Goal: Task Accomplishment & Management: Manage account settings

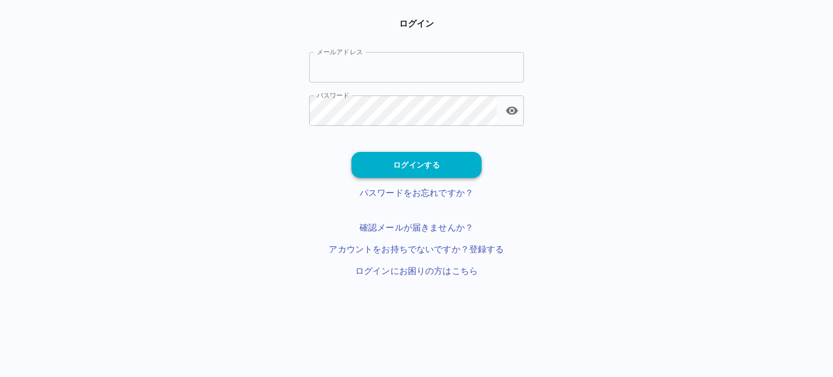
type input "**********"
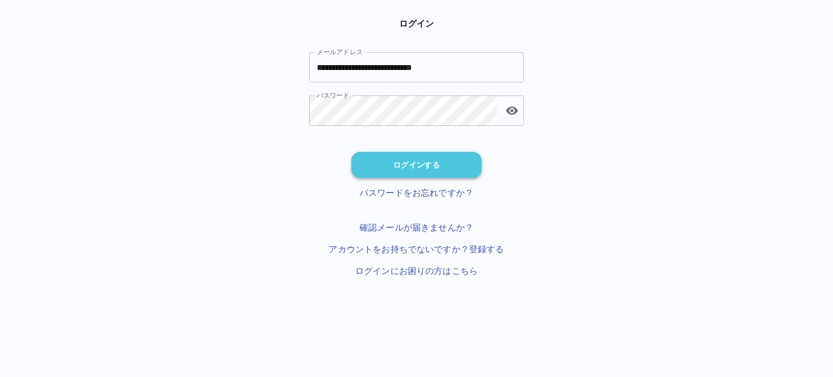
click at [381, 171] on button "ログインする" at bounding box center [416, 165] width 130 height 26
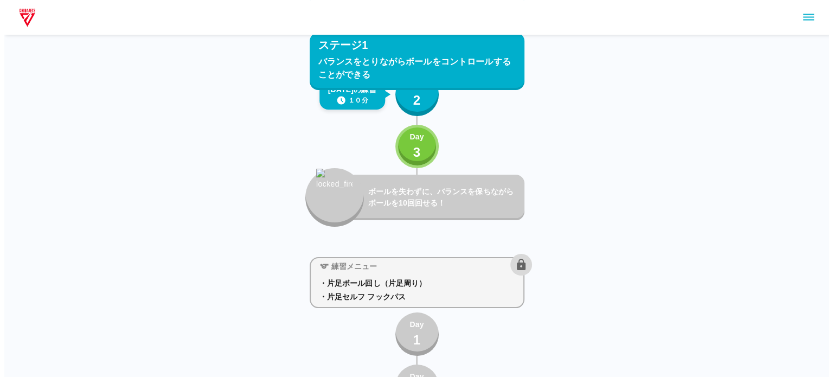
scroll to position [144, 0]
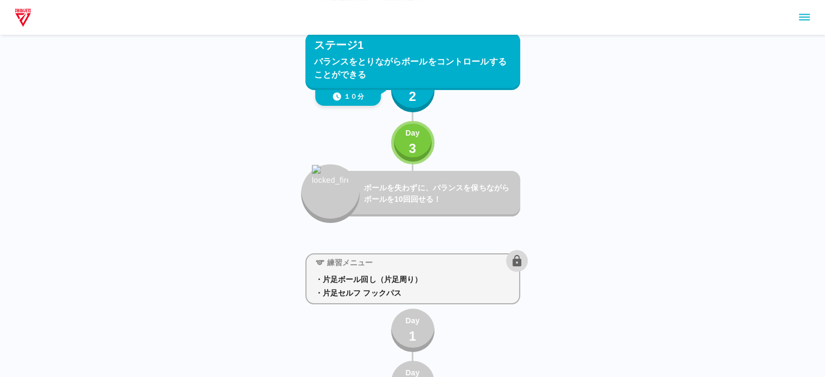
click at [801, 21] on icon "sidemenu" at bounding box center [804, 17] width 13 height 13
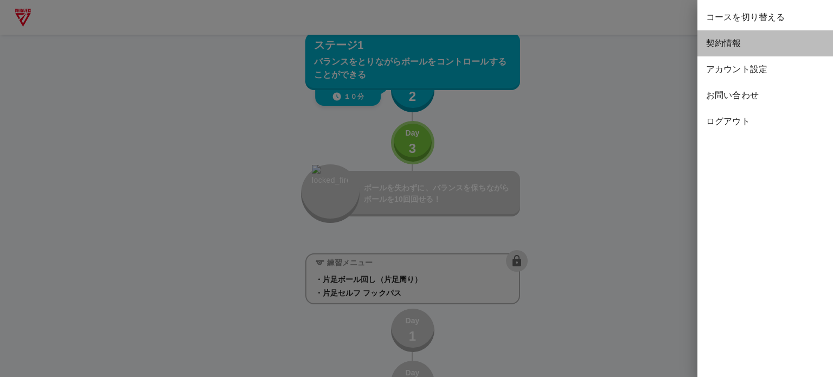
click at [780, 37] on span "契約情報" at bounding box center [765, 43] width 118 height 13
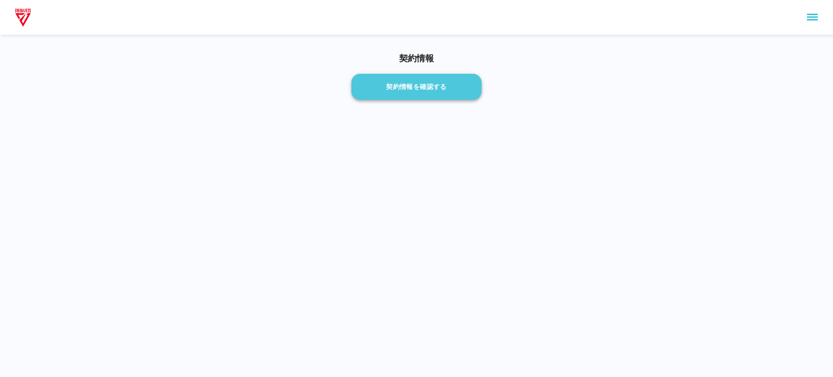
click at [391, 89] on button "契約情報を確認する" at bounding box center [416, 87] width 130 height 26
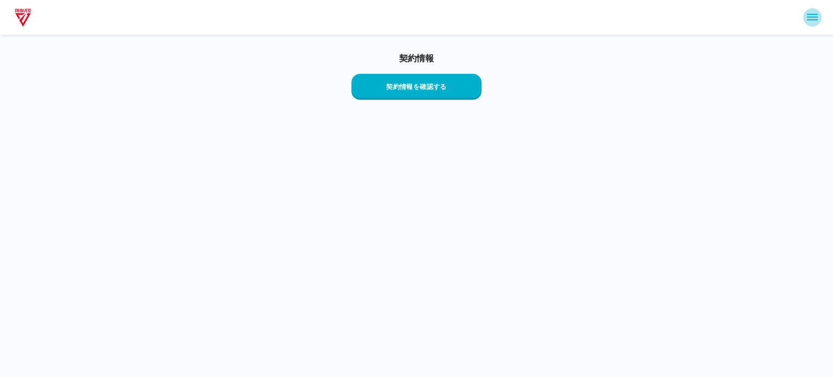
click at [810, 19] on icon "sidemenu" at bounding box center [812, 17] width 11 height 7
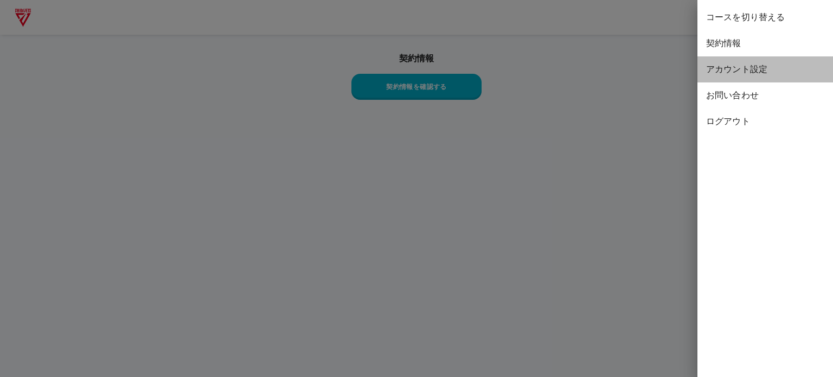
click at [772, 67] on span "アカウント設定" at bounding box center [765, 69] width 118 height 13
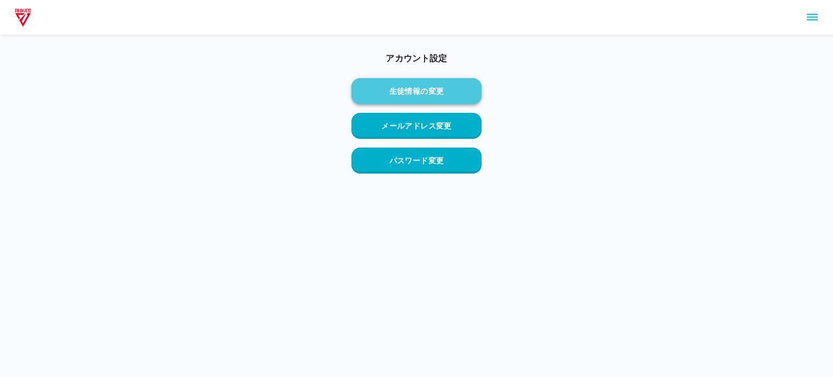
click at [473, 82] on button "生徒情報の変更" at bounding box center [416, 91] width 130 height 26
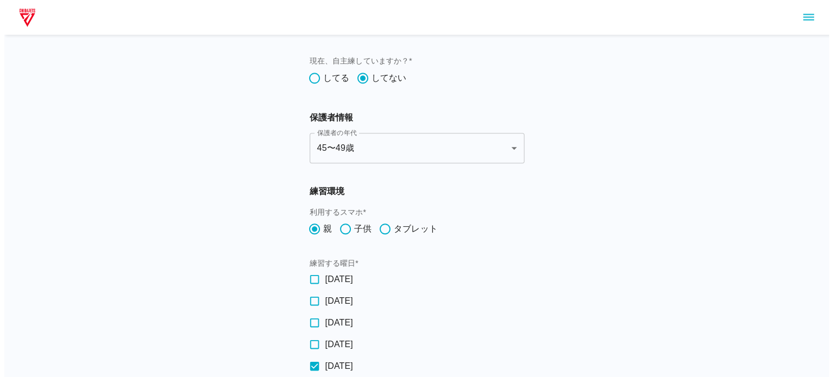
scroll to position [470, 0]
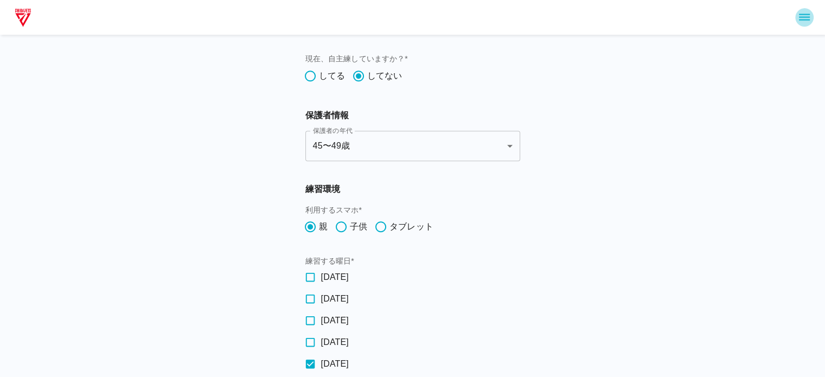
click at [801, 18] on icon "sidemenu" at bounding box center [804, 17] width 13 height 13
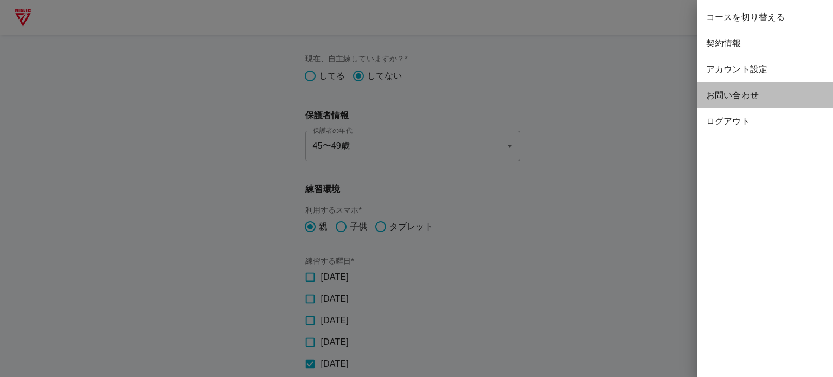
click at [760, 91] on span "お問い合わせ" at bounding box center [765, 95] width 118 height 13
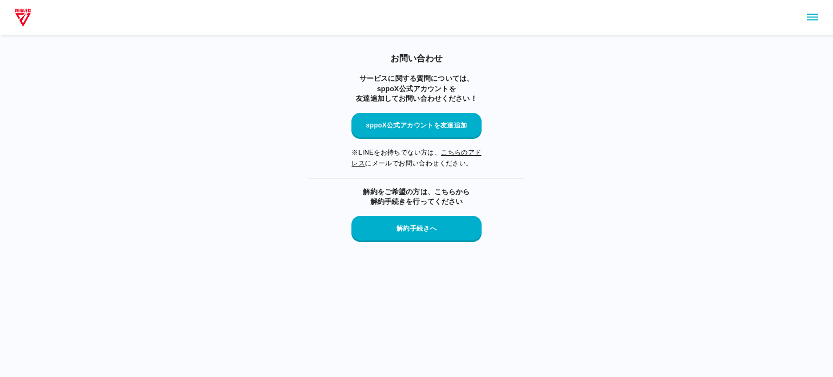
click at [466, 198] on p "解約をご希望の方は、こちらから 解約手続きを行ってください" at bounding box center [416, 197] width 107 height 20
click at [435, 227] on button "解約手続きへ" at bounding box center [416, 229] width 130 height 26
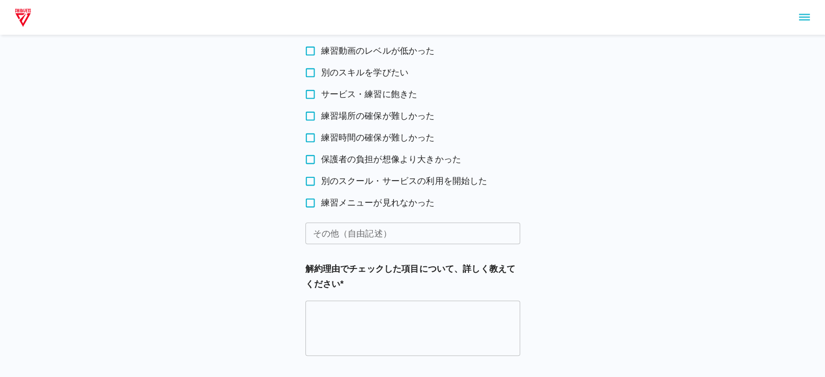
scroll to position [354, 0]
